Goal: Find specific page/section: Find specific page/section

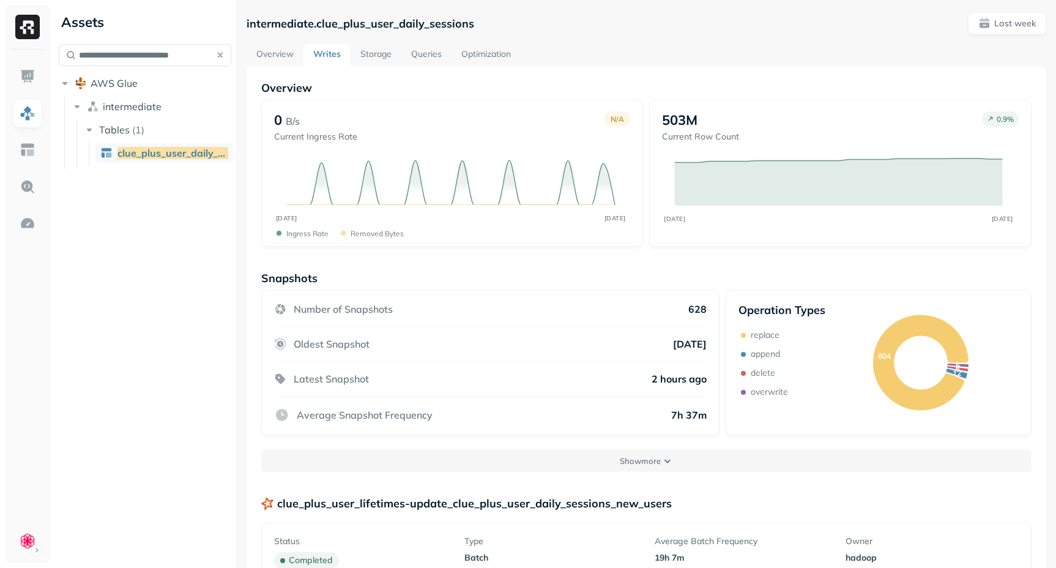
scroll to position [273, 0]
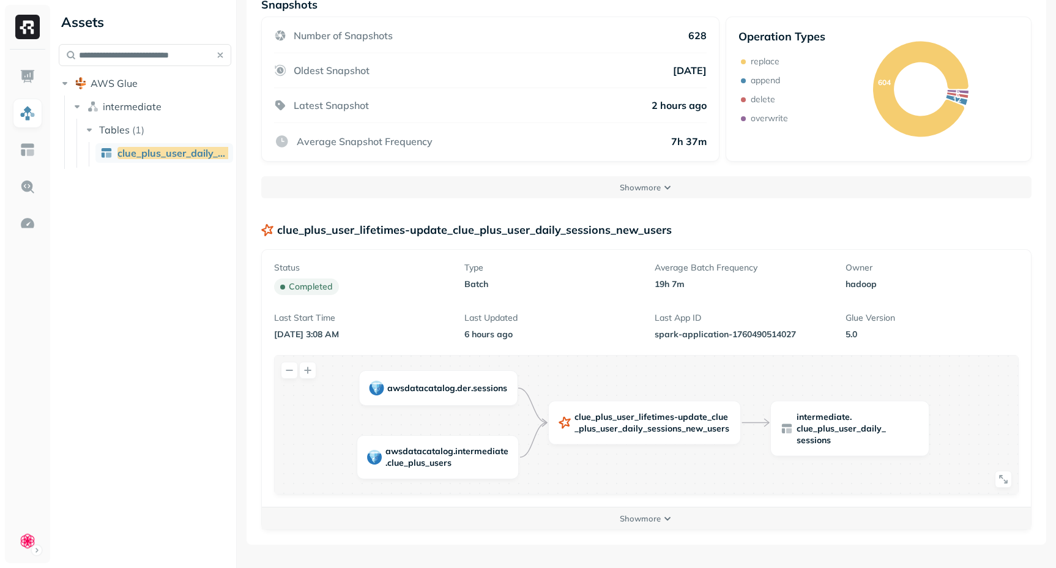
click at [221, 55] on button "button" at bounding box center [220, 54] width 17 height 17
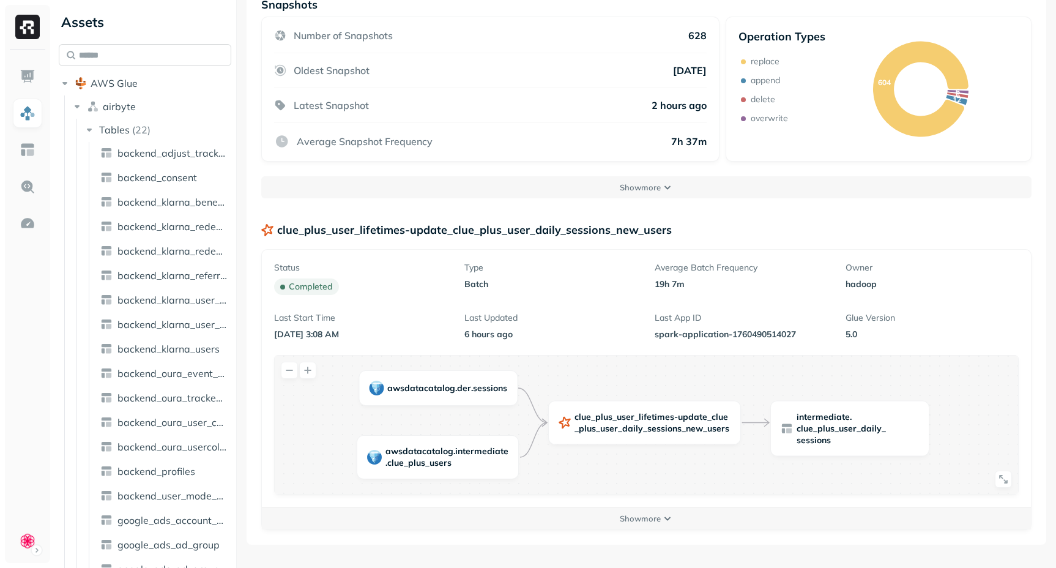
click at [180, 54] on input "text" at bounding box center [145, 55] width 173 height 22
paste input "**********"
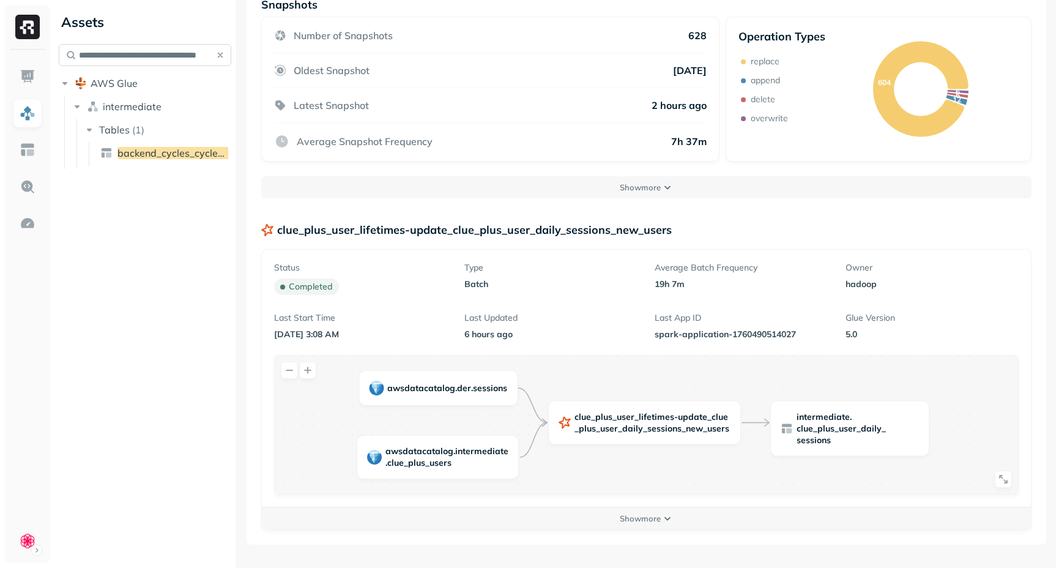
scroll to position [0, 28]
type input "**********"
click at [185, 153] on span "backend_cycles_cycle_log_temp_20250709" at bounding box center [218, 153] width 202 height 12
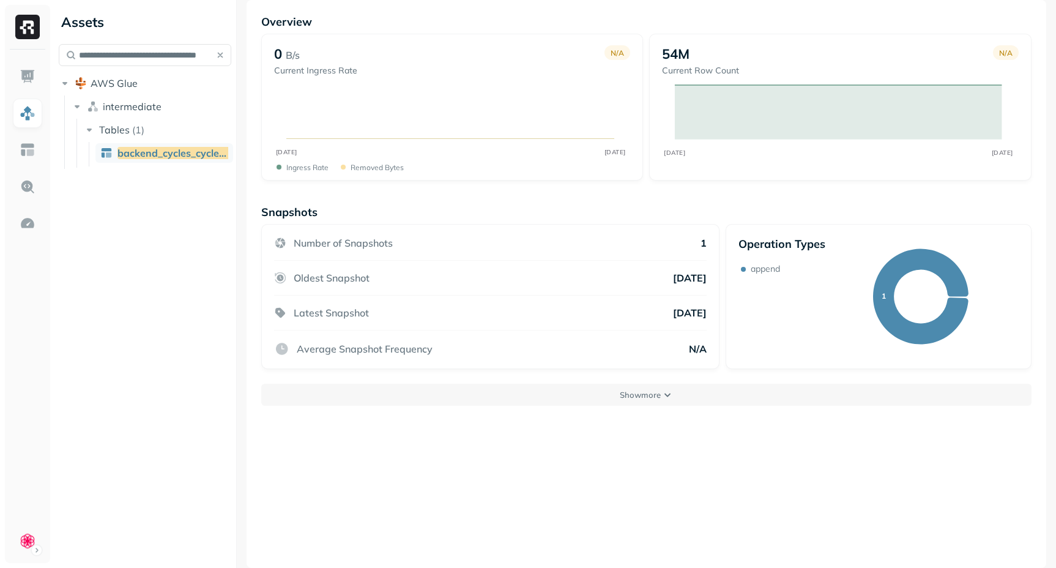
click at [102, 153] on img at bounding box center [106, 153] width 12 height 12
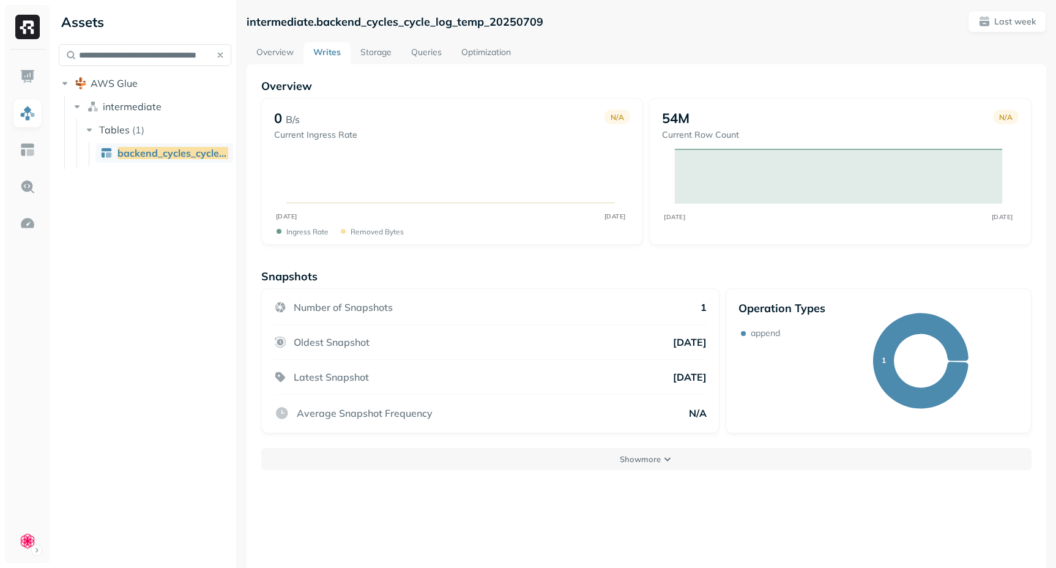
scroll to position [0, 0]
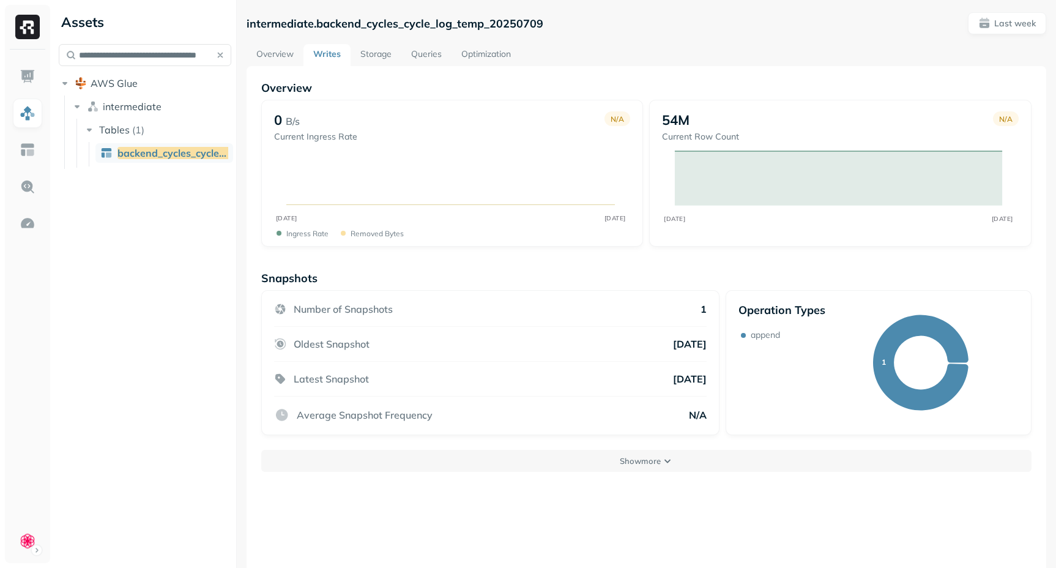
click at [280, 56] on link "Overview" at bounding box center [275, 55] width 57 height 22
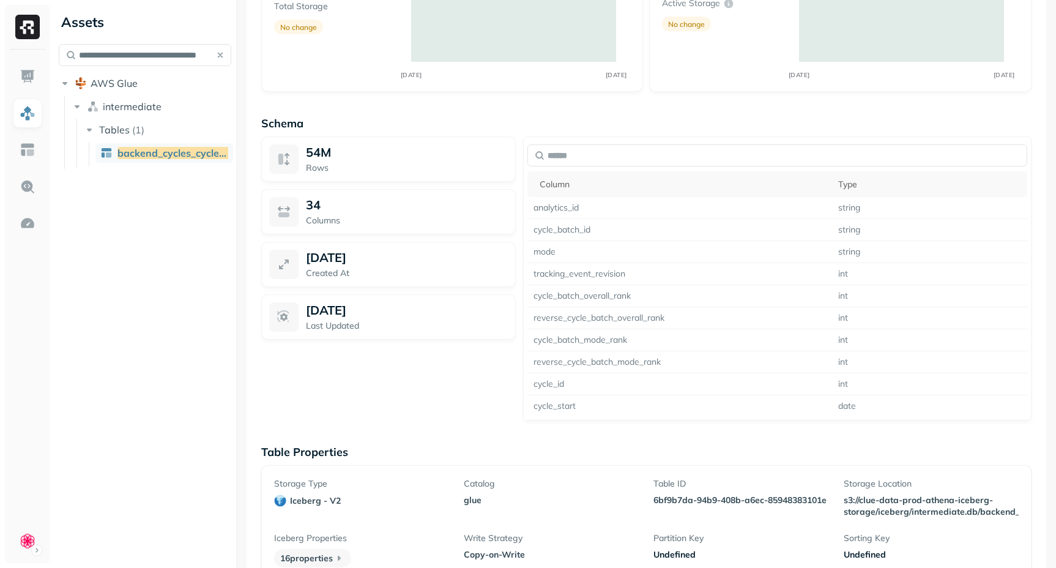
scroll to position [656, 0]
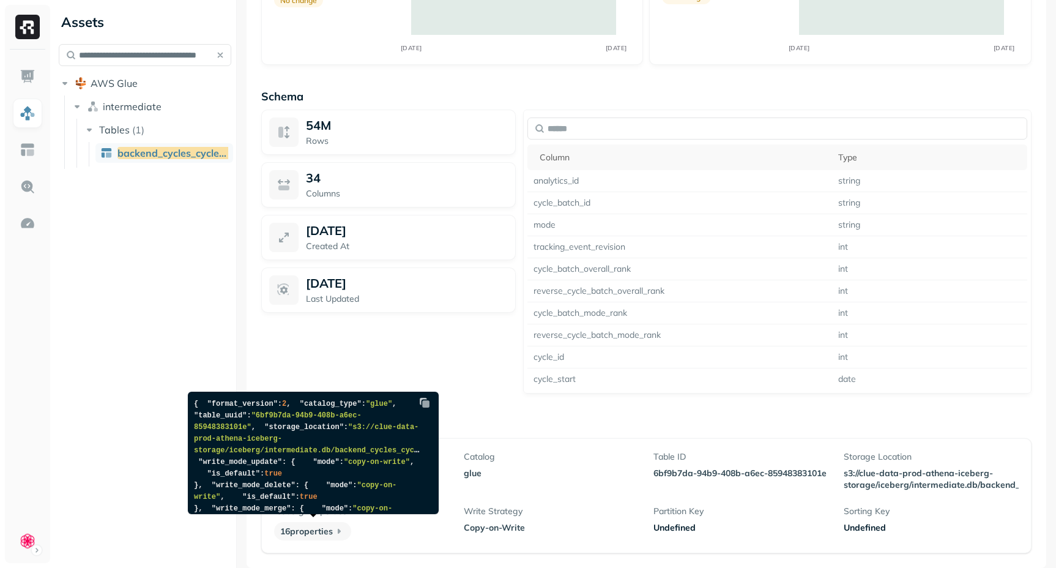
click at [320, 535] on p "16 properties" at bounding box center [312, 531] width 77 height 18
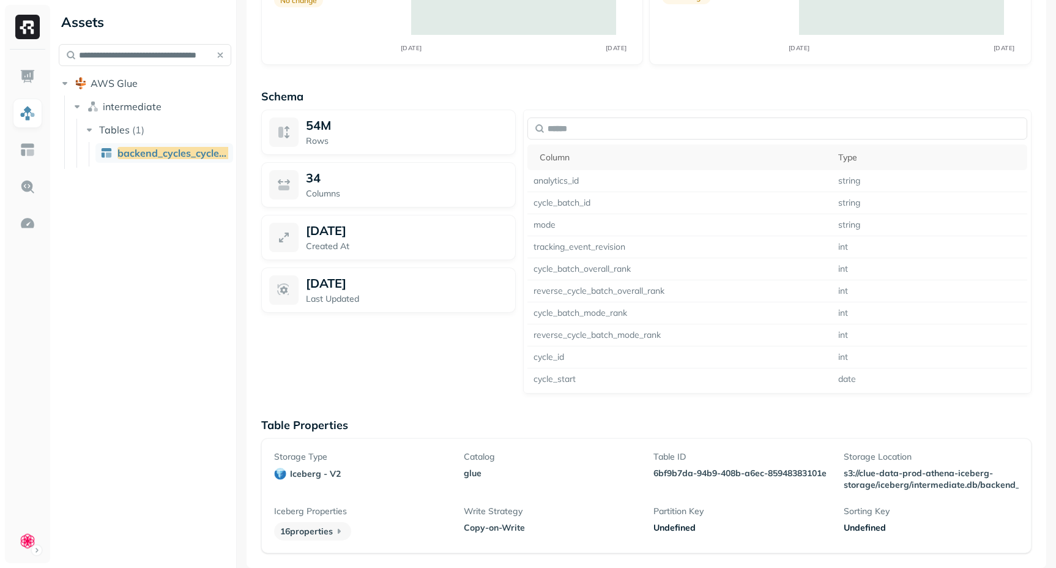
click at [337, 529] on icon at bounding box center [339, 531] width 12 height 12
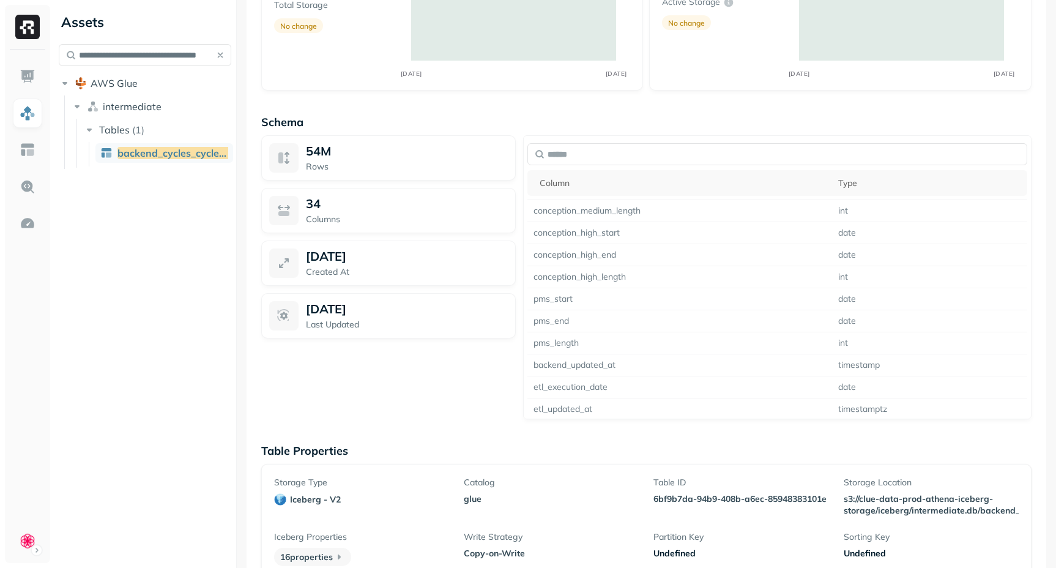
scroll to position [529, 0]
